Goal: Transaction & Acquisition: Subscribe to service/newsletter

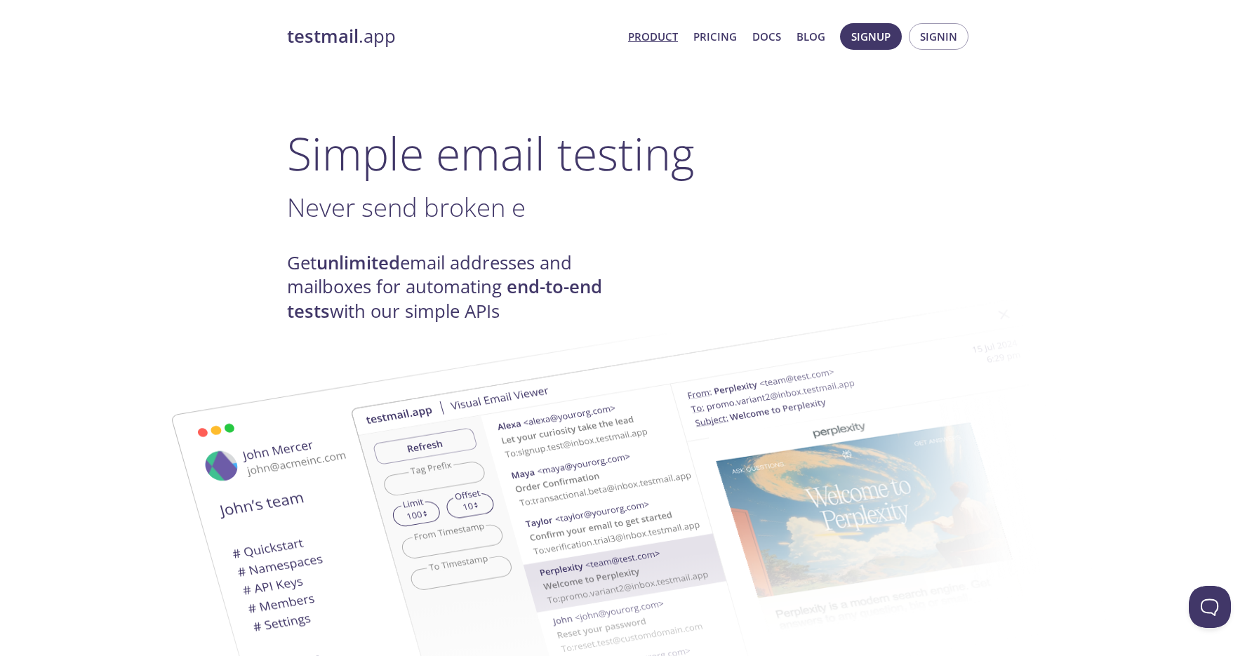
click at [761, 201] on h3 "Never send broken e ." at bounding box center [629, 208] width 685 height 32
click at [857, 43] on span "Signup" at bounding box center [870, 36] width 39 height 18
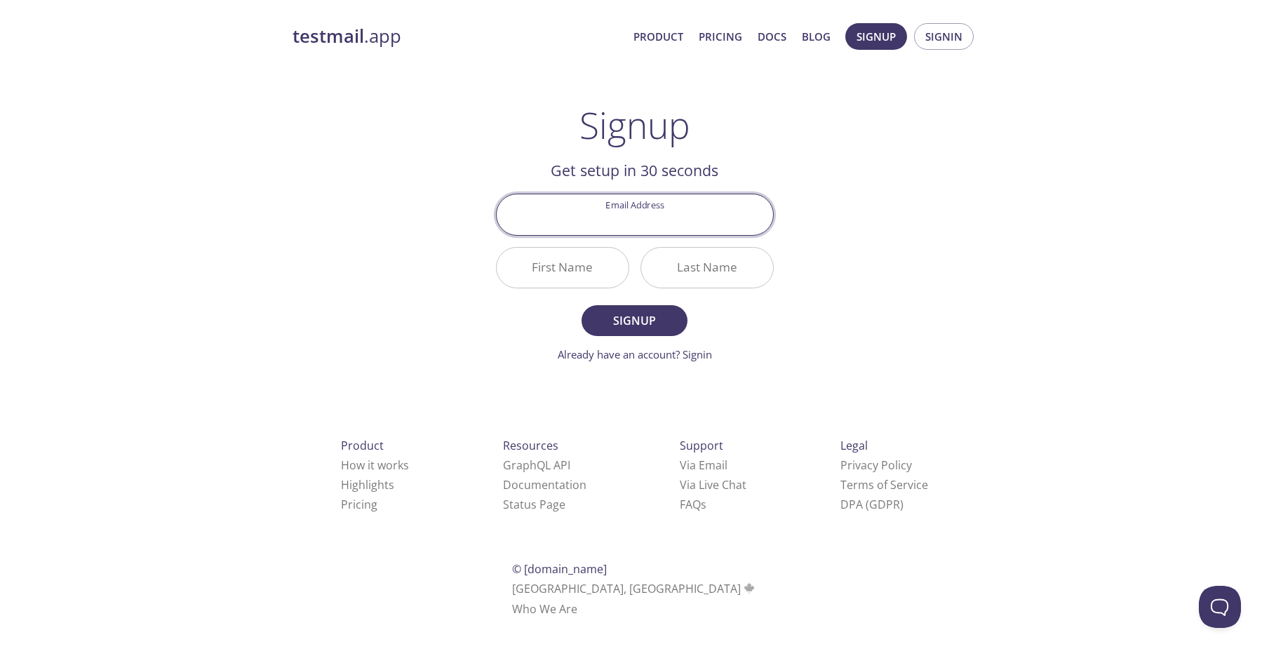
click at [663, 211] on input "Email Address" at bounding box center [635, 214] width 276 height 40
type input "jhonteclado12@gmail.com"
click at [582, 266] on input "First Name" at bounding box center [563, 268] width 132 height 40
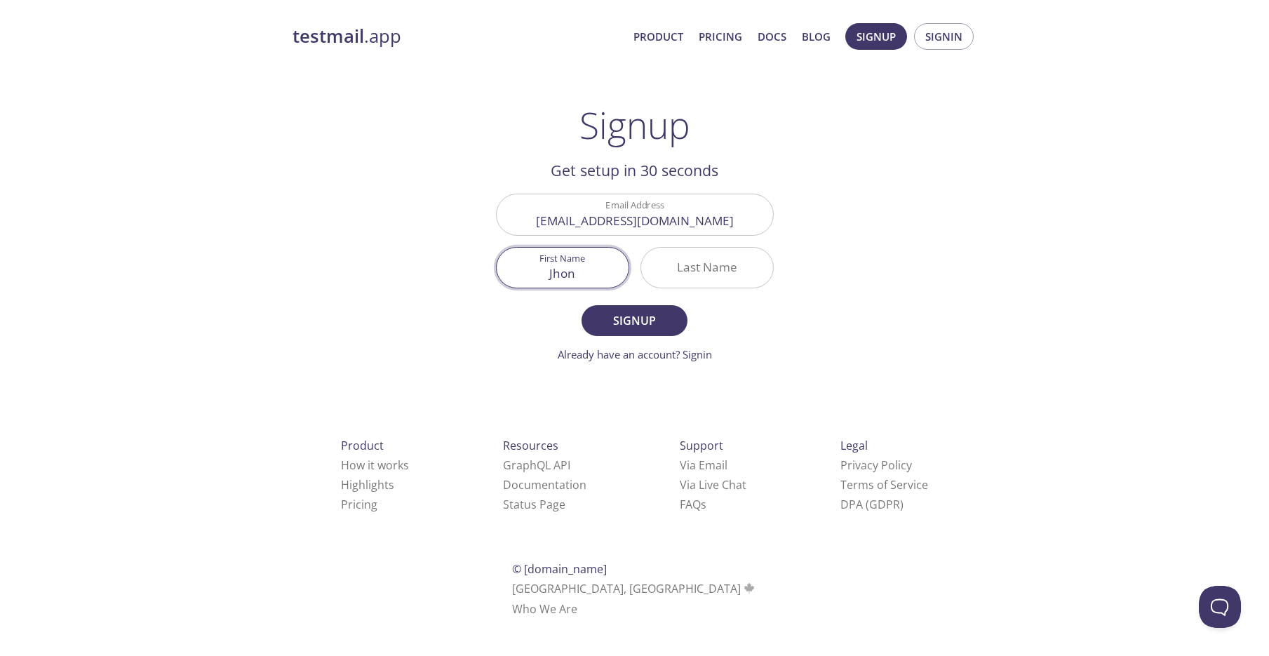
type input "Jhon"
type input "dev"
click at [626, 321] on span "Signup" at bounding box center [634, 321] width 74 height 20
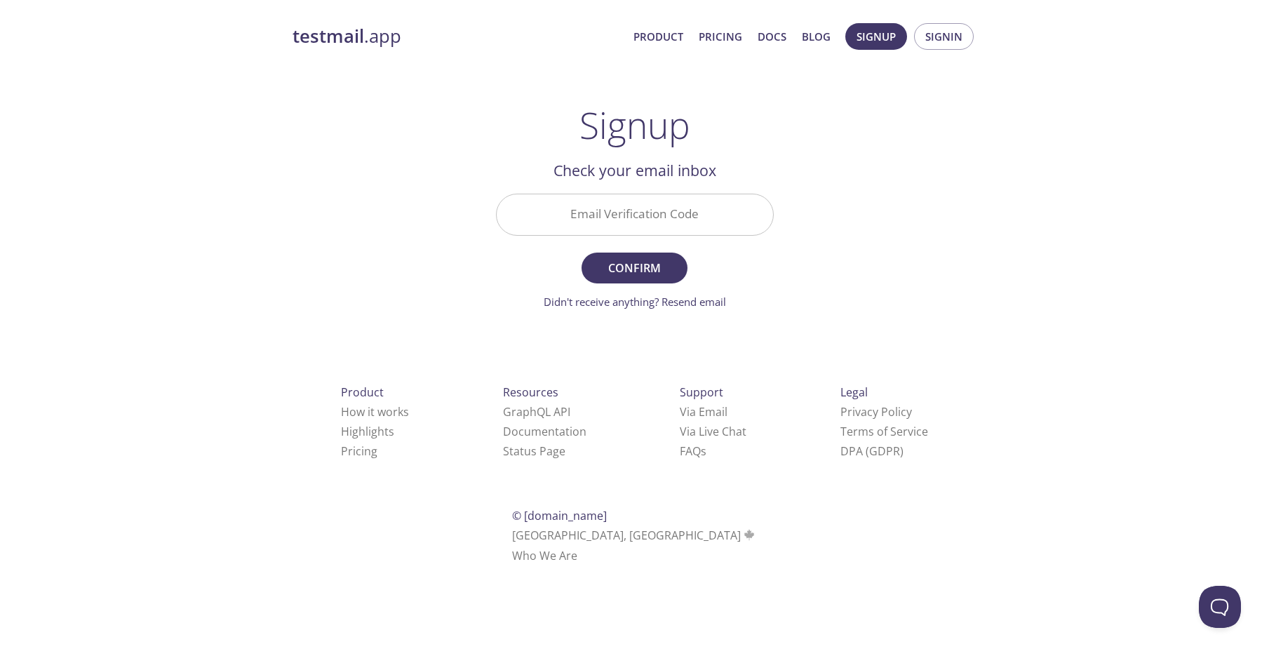
click at [623, 209] on input "Email Verification Code" at bounding box center [635, 214] width 276 height 40
paste input "F5XDYST"
type input "F5XDYST"
click at [653, 273] on span "Confirm" at bounding box center [634, 268] width 74 height 20
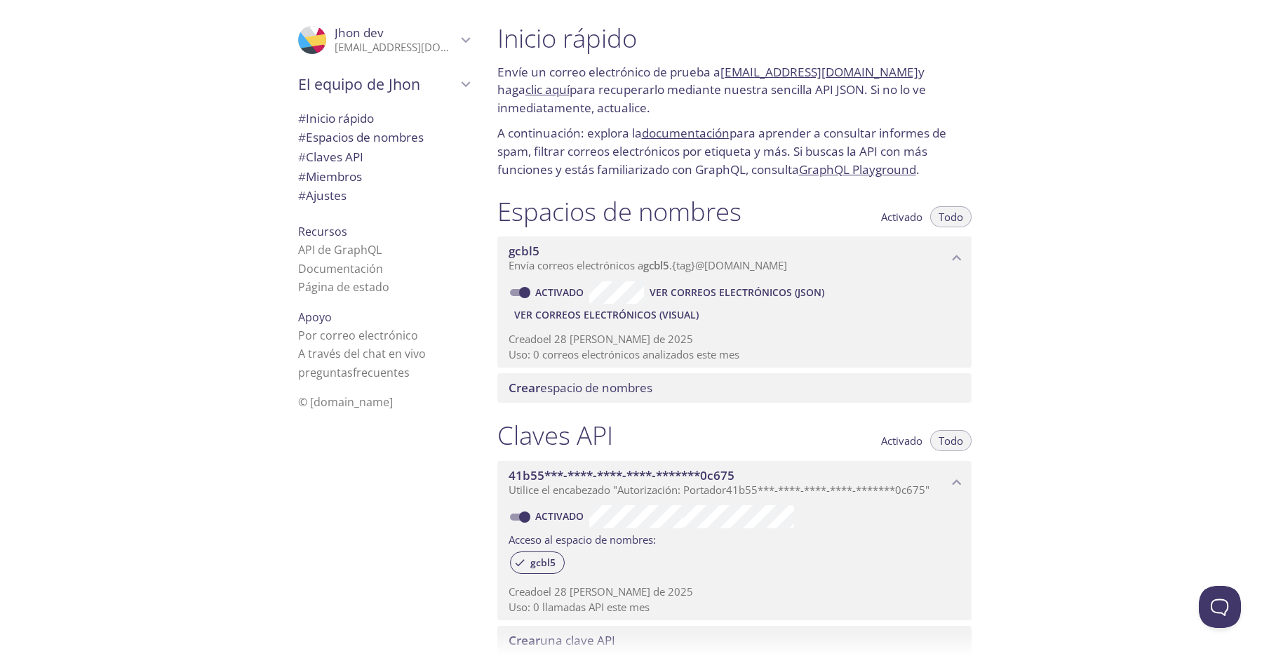
click at [794, 196] on div "Espacios de nombres Activado Todo" at bounding box center [735, 213] width 474 height 35
click at [912, 219] on font "Activado" at bounding box center [901, 217] width 41 height 14
click at [949, 214] on font "Todo" at bounding box center [951, 217] width 25 height 14
click at [908, 216] on font "Activado" at bounding box center [901, 217] width 41 height 14
click at [953, 214] on font "Todo" at bounding box center [951, 217] width 25 height 14
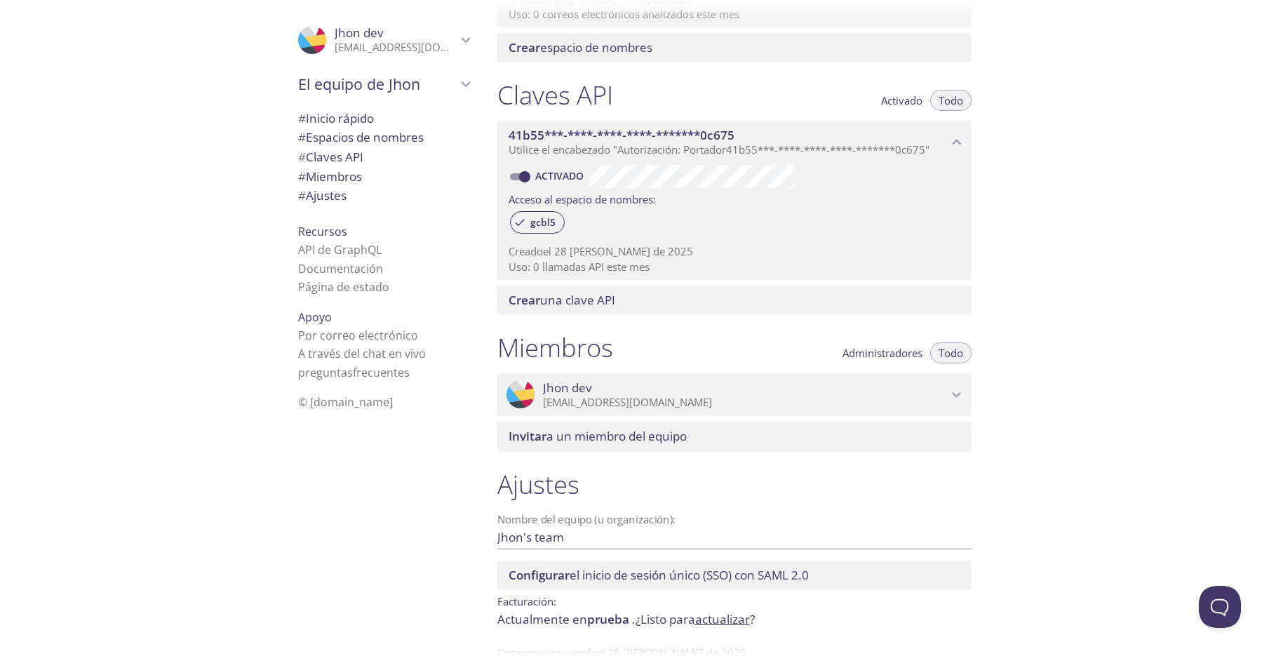
scroll to position [382, 0]
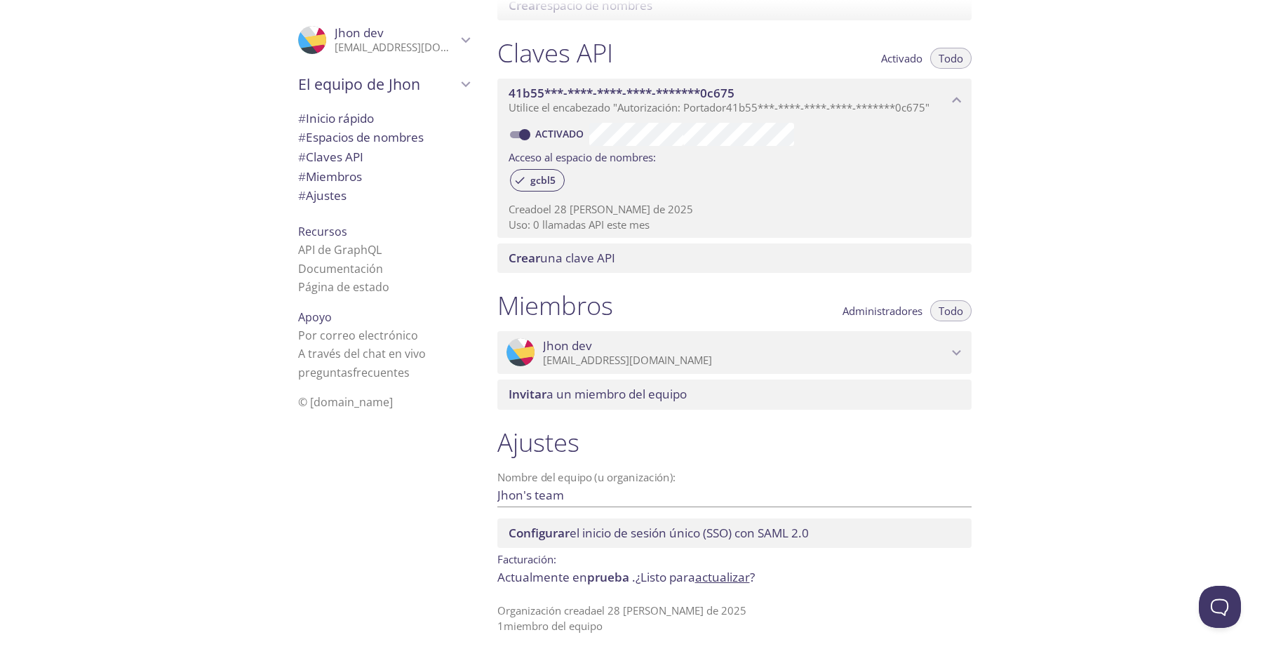
click at [359, 152] on span "# Claves API" at bounding box center [383, 157] width 171 height 18
click at [364, 140] on font "Espacios de nombres" at bounding box center [365, 137] width 118 height 16
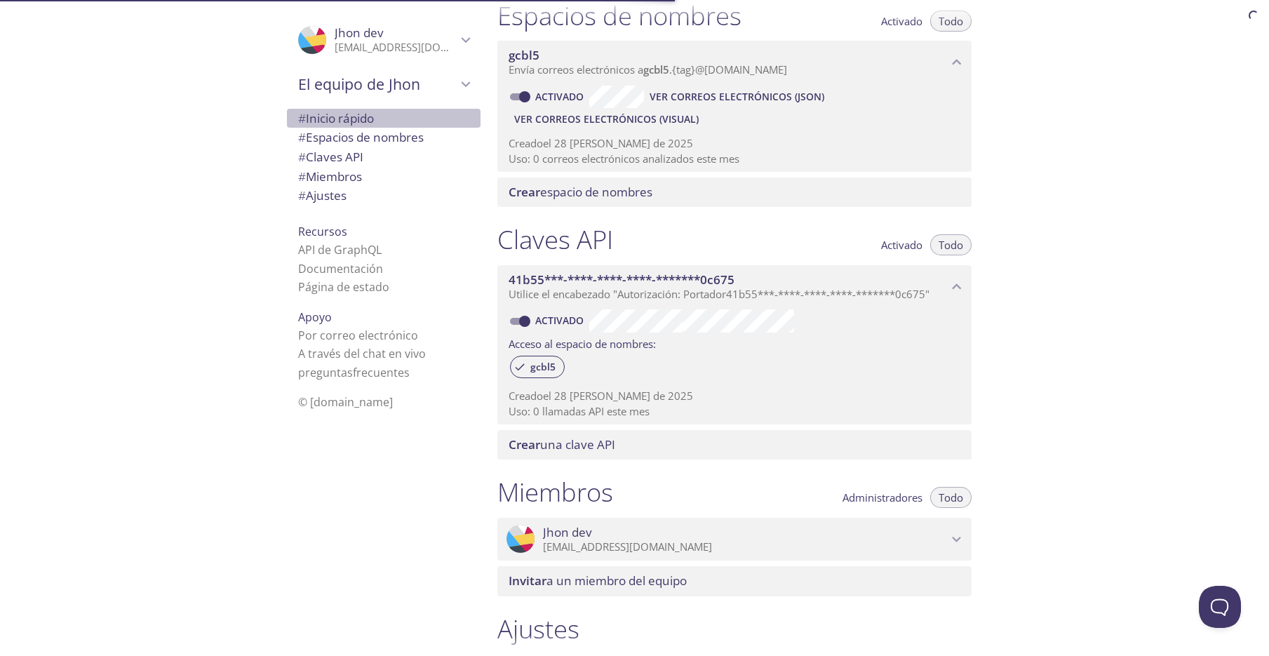
click at [361, 121] on font "Inicio rápido" at bounding box center [340, 118] width 68 height 16
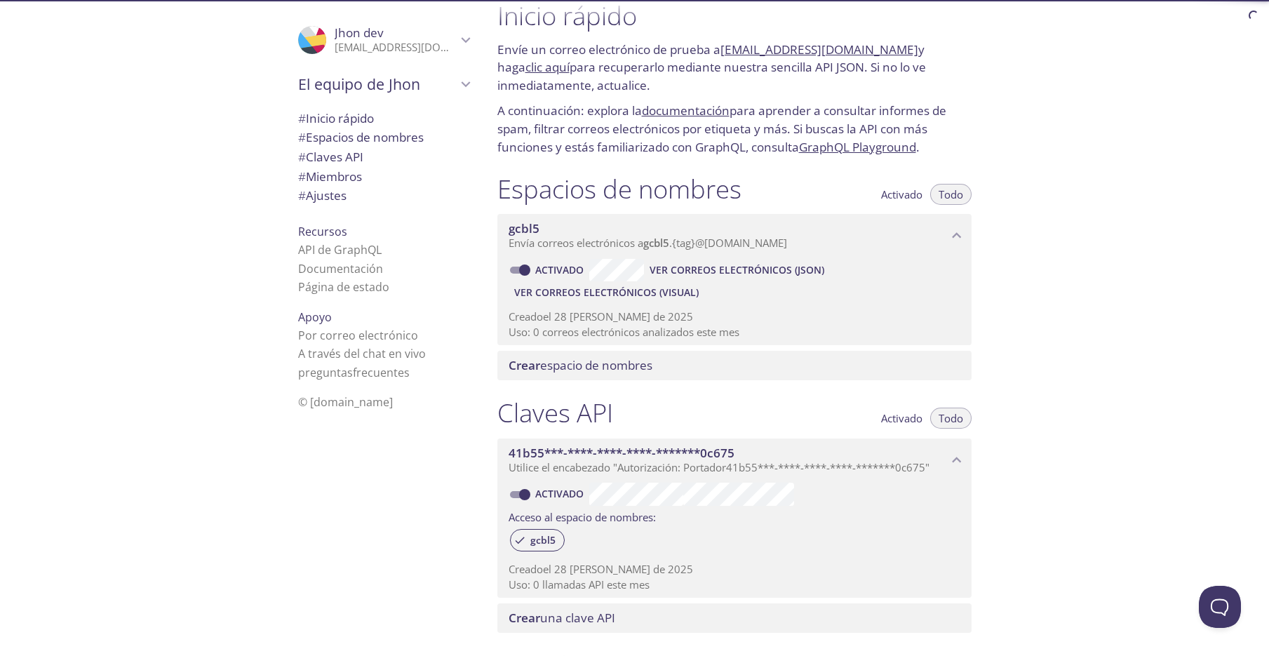
scroll to position [382, 0]
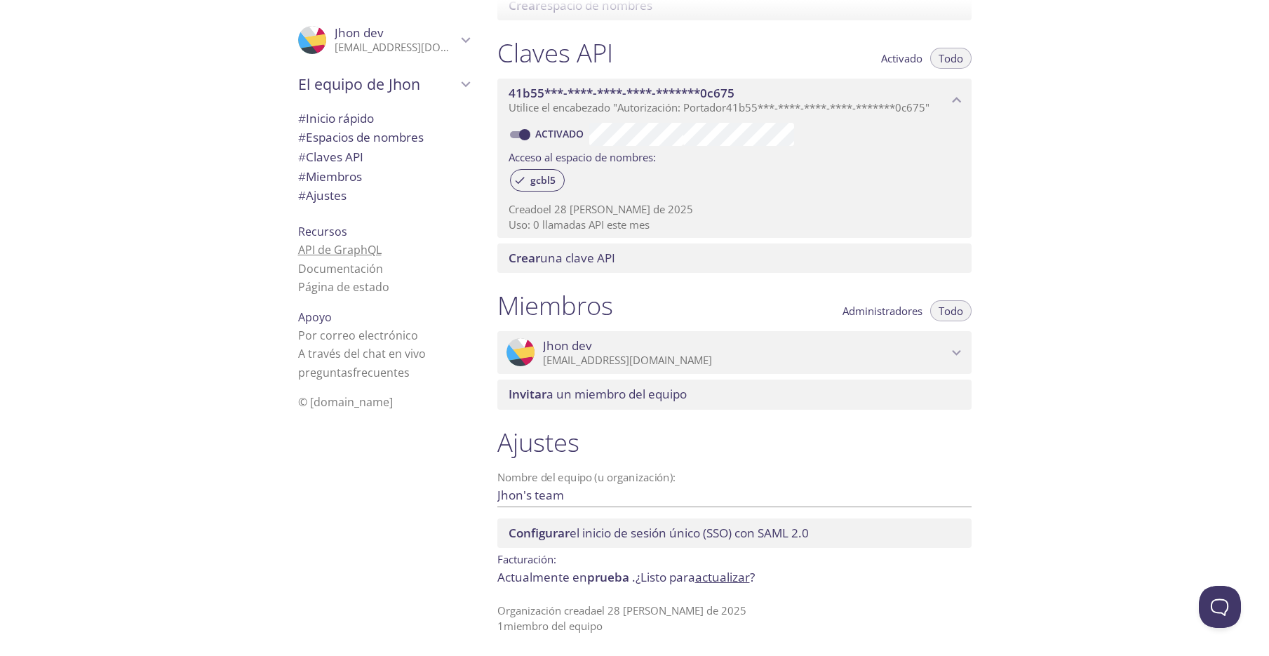
click at [331, 248] on font "API de GraphQL" at bounding box center [340, 249] width 84 height 15
click at [379, 337] on font "Por correo electrónico" at bounding box center [358, 335] width 120 height 15
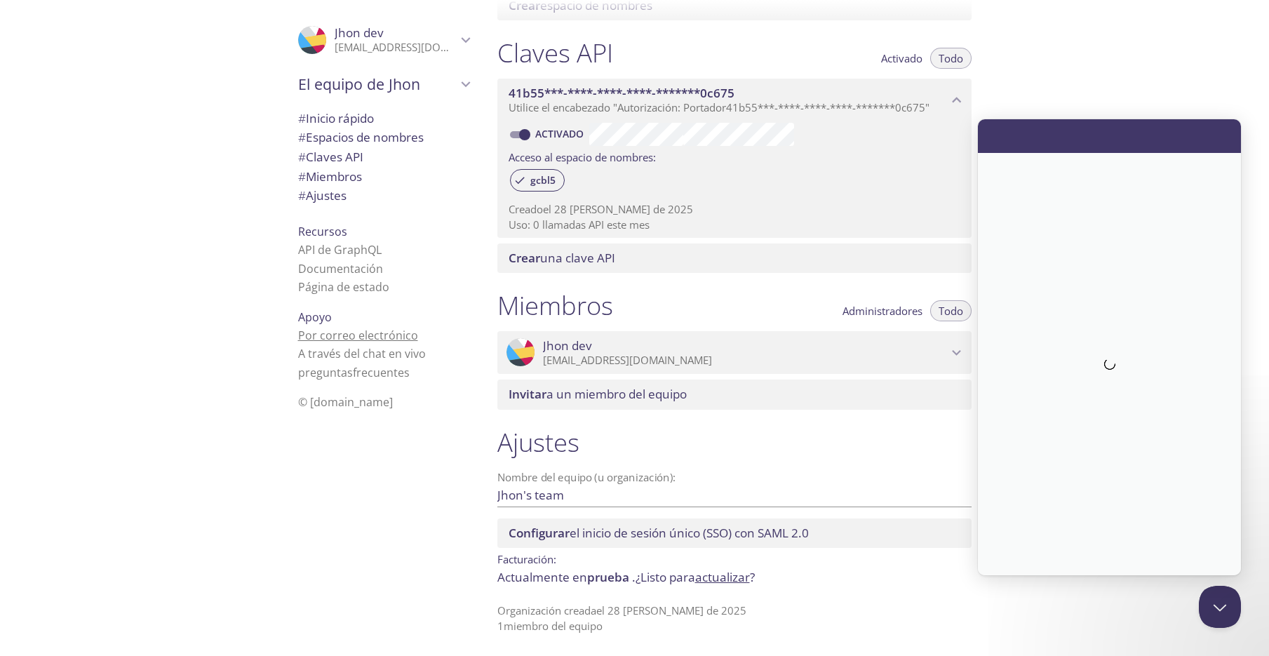
scroll to position [0, 0]
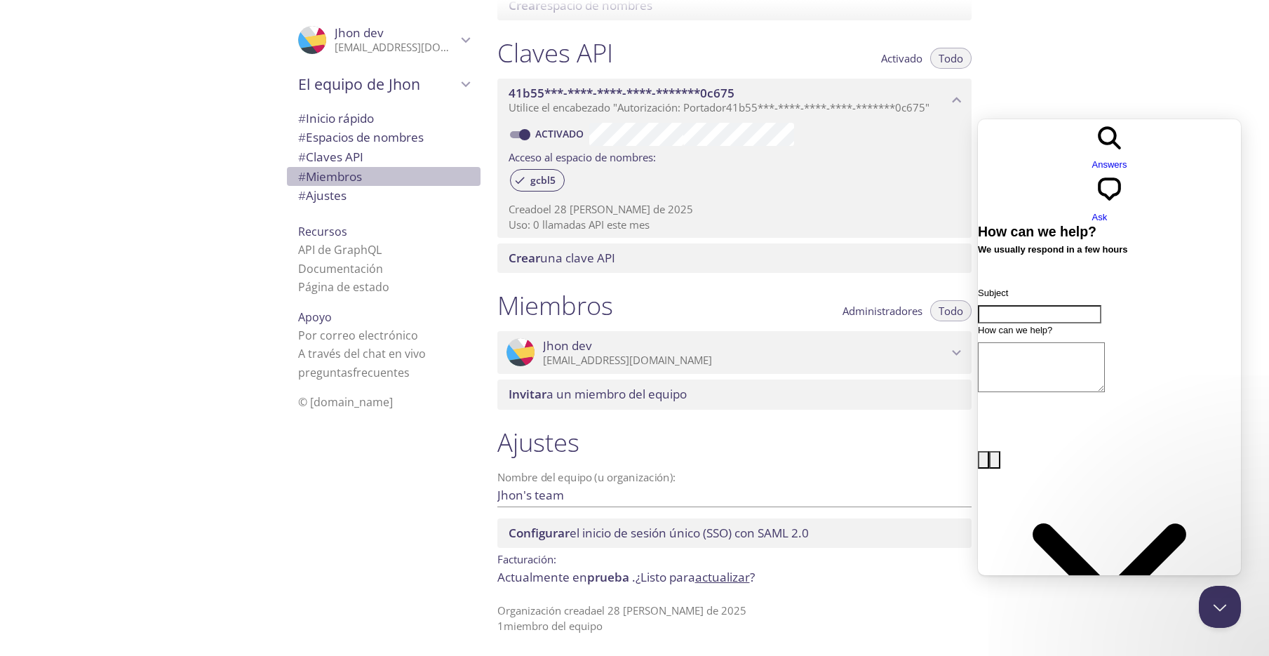
click at [363, 176] on span "# Miembros" at bounding box center [383, 177] width 171 height 18
click at [888, 310] on font "Administradores" at bounding box center [883, 311] width 80 height 14
click at [963, 305] on button "Todo" at bounding box center [950, 310] width 41 height 21
click at [883, 309] on font "Administradores" at bounding box center [883, 311] width 80 height 14
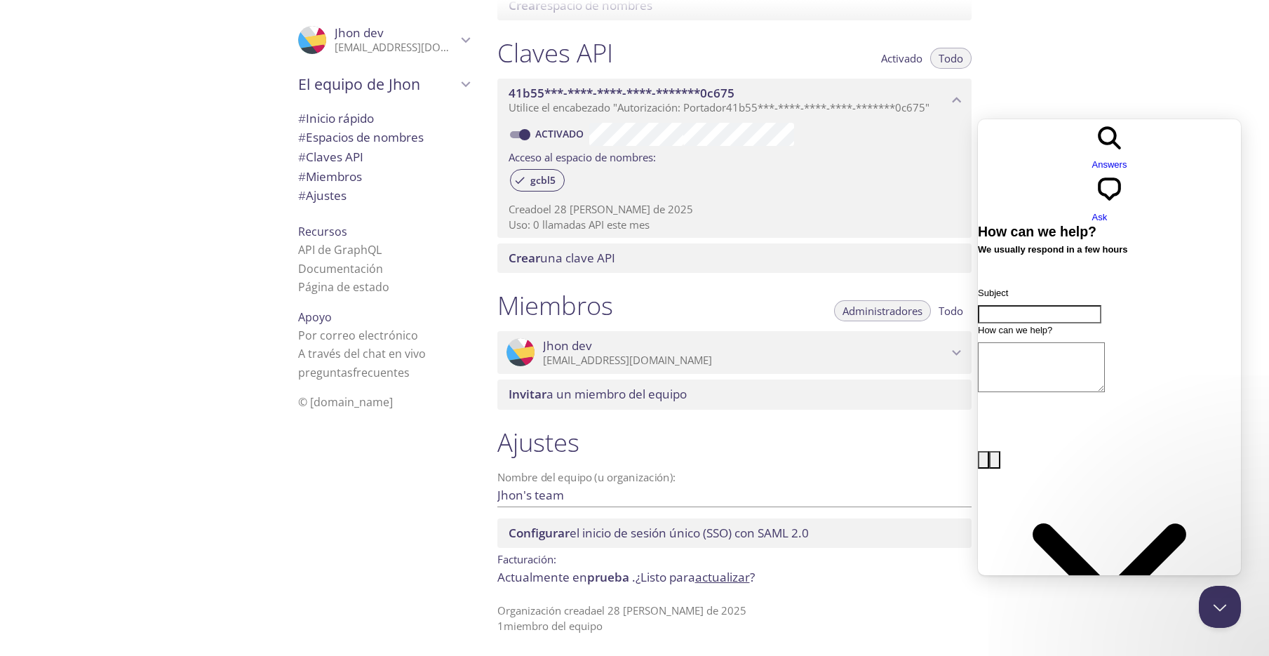
click at [735, 577] on font "actualizar" at bounding box center [722, 577] width 55 height 16
